Goal: Check status

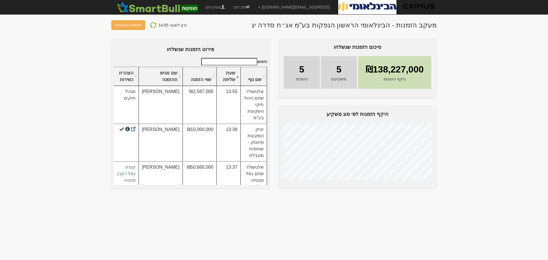
scroll to position [36, 0]
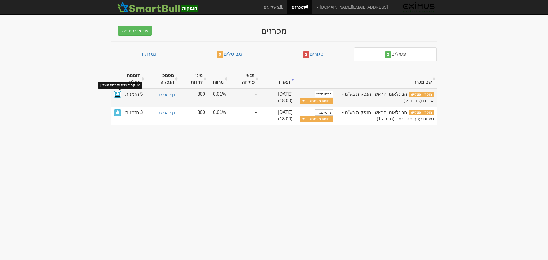
click at [117, 94] on span at bounding box center [117, 93] width 3 height 3
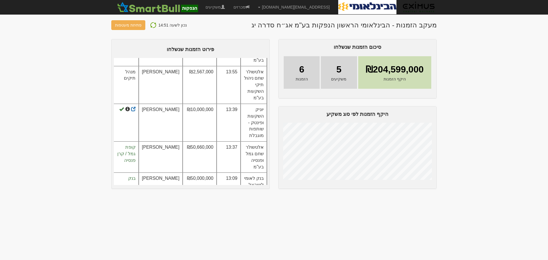
scroll to position [60, 0]
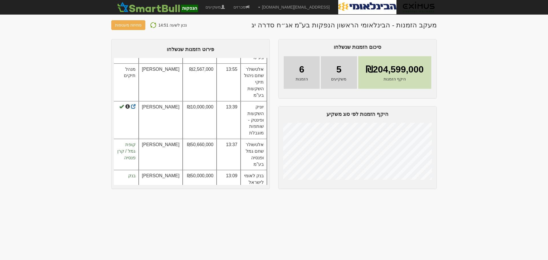
click at [291, 226] on body "orenf@eximuscm.com הגדרות חשבונות הנפקה תבניות הודעות קיבול" at bounding box center [274, 130] width 548 height 260
click at [61, 106] on body "orenf@eximuscm.com הגדרות חשבונות הנפקה תבניות הודעות קיבול" at bounding box center [274, 130] width 548 height 260
click at [333, 216] on body "orenf@eximuscm.com הגדרות חשבונות הנפקה תבניות הודעות קיבול" at bounding box center [274, 130] width 548 height 260
